Goal: Navigation & Orientation: Find specific page/section

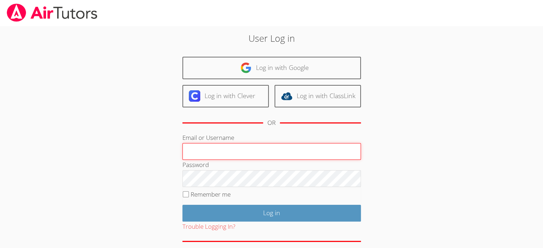
click at [219, 146] on input "Email or Username" at bounding box center [272, 151] width 179 height 17
type input "n.kruger@outlook.com"
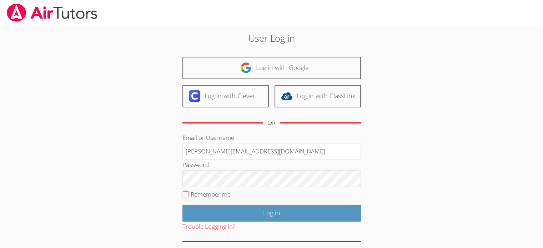
click at [185, 191] on input "Remember me" at bounding box center [186, 194] width 6 height 6
checkbox input "true"
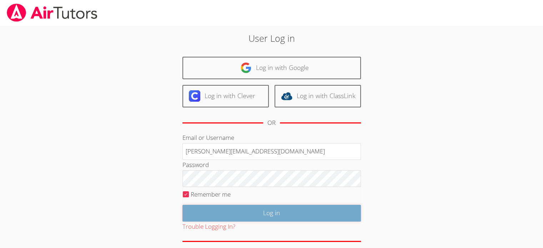
click at [246, 214] on input "Log in" at bounding box center [272, 213] width 179 height 17
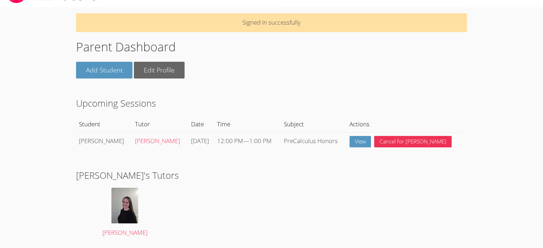
scroll to position [36, 0]
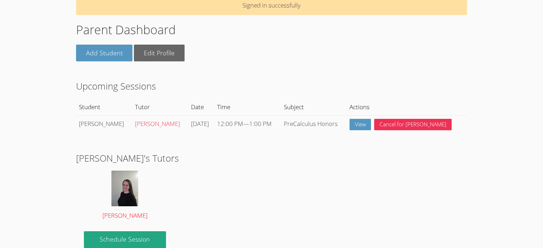
click at [123, 189] on img at bounding box center [124, 189] width 27 height 36
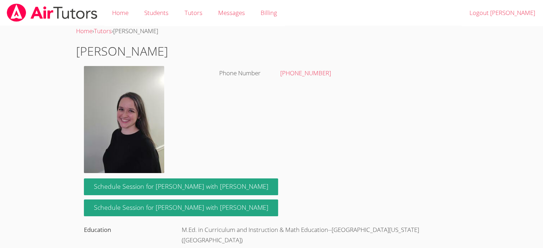
click at [130, 116] on img at bounding box center [124, 119] width 80 height 107
click at [84, 51] on h1 "[PERSON_NAME]" at bounding box center [271, 51] width 391 height 18
drag, startPoint x: 84, startPoint y: 51, endPoint x: 129, endPoint y: 51, distance: 45.0
click at [129, 51] on h1 "[PERSON_NAME]" at bounding box center [271, 51] width 391 height 18
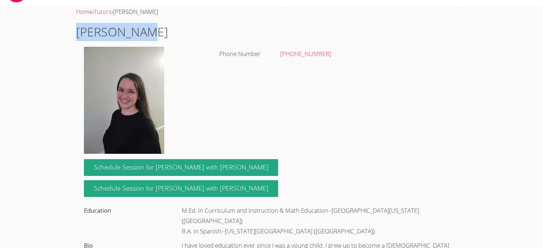
scroll to position [36, 0]
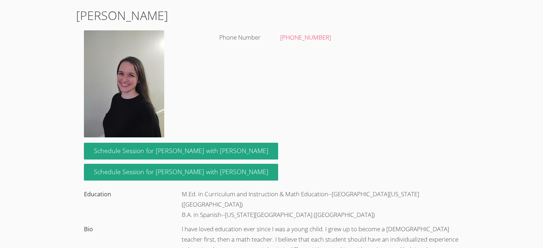
click at [43, 122] on body "Home Students Tutors Messages Billing Logout [PERSON_NAME] Home › Tutors › [PER…" at bounding box center [271, 88] width 543 height 248
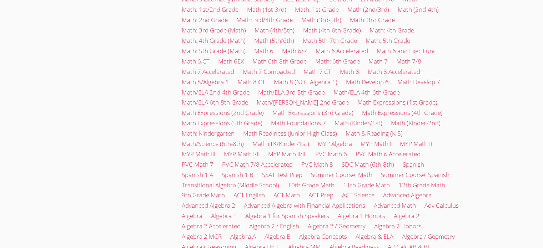
scroll to position [149, 0]
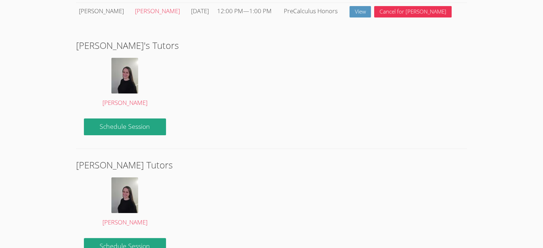
scroll to position [36, 0]
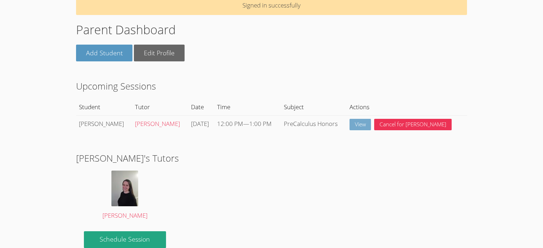
click at [368, 125] on link "View" at bounding box center [361, 125] width 22 height 12
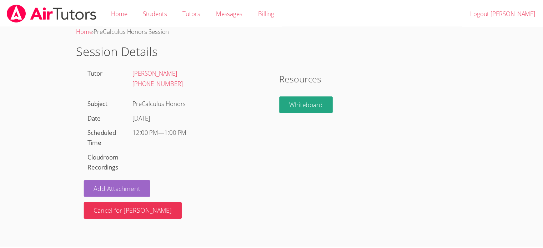
scroll to position [36, 0]
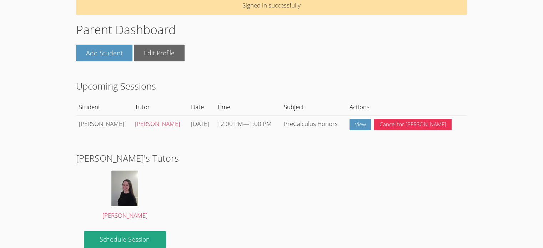
click at [38, 124] on body "Home Students Tutors Messages Billing Logout [PERSON_NAME] Signed in successful…" at bounding box center [271, 88] width 543 height 248
click at [510, 64] on body "Home Students Tutors Messages Billing Logout [PERSON_NAME] Signed in successful…" at bounding box center [271, 88] width 543 height 248
click at [479, 113] on body "Home Students Tutors Messages Billing Logout [PERSON_NAME] Signed in successful…" at bounding box center [271, 88] width 543 height 248
click at [523, 41] on body "Home Students Tutors Messages Billing Logout [PERSON_NAME] Signed in successful…" at bounding box center [271, 88] width 543 height 248
